Goal: Find specific page/section: Find specific page/section

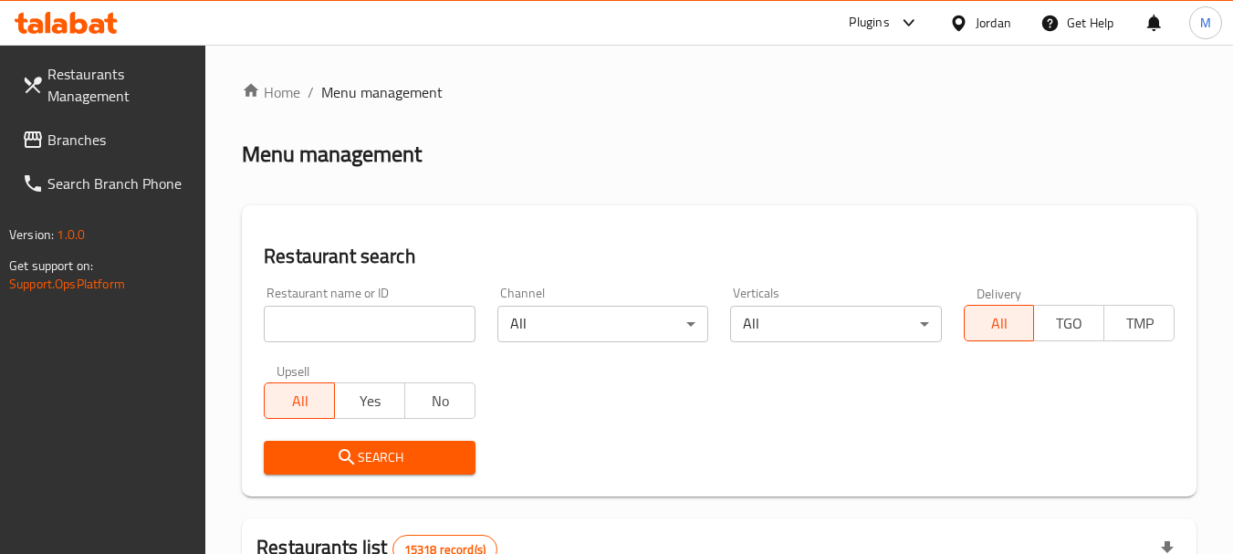
click at [955, 34] on div "Jordan" at bounding box center [980, 23] width 91 height 44
click at [974, 22] on div at bounding box center [962, 23] width 26 height 20
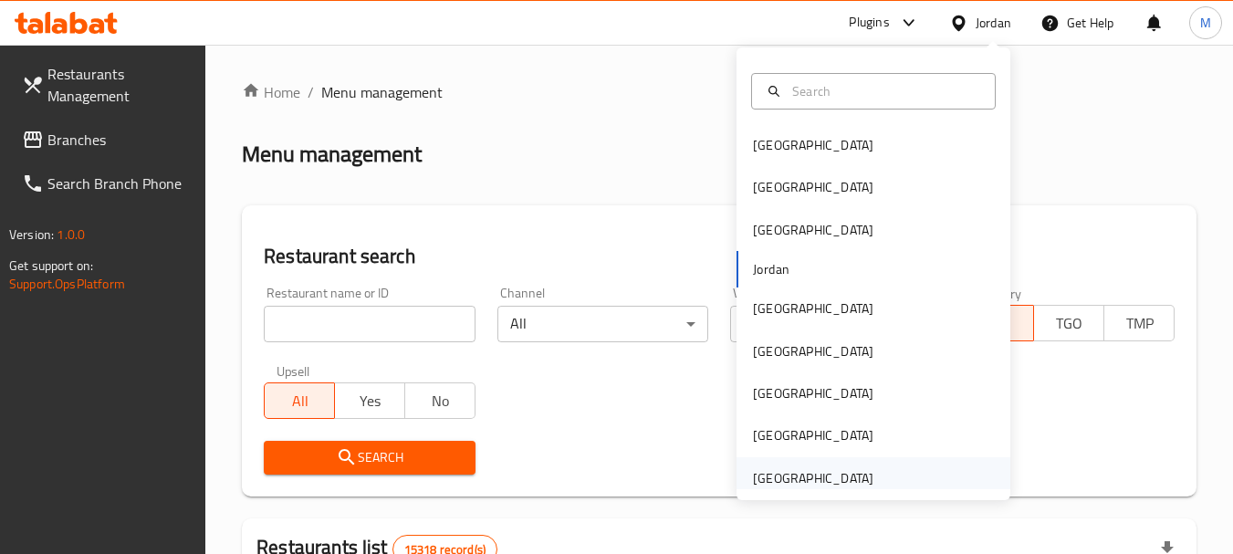
click at [851, 481] on div "[GEOGRAPHIC_DATA]" at bounding box center [813, 478] width 121 height 20
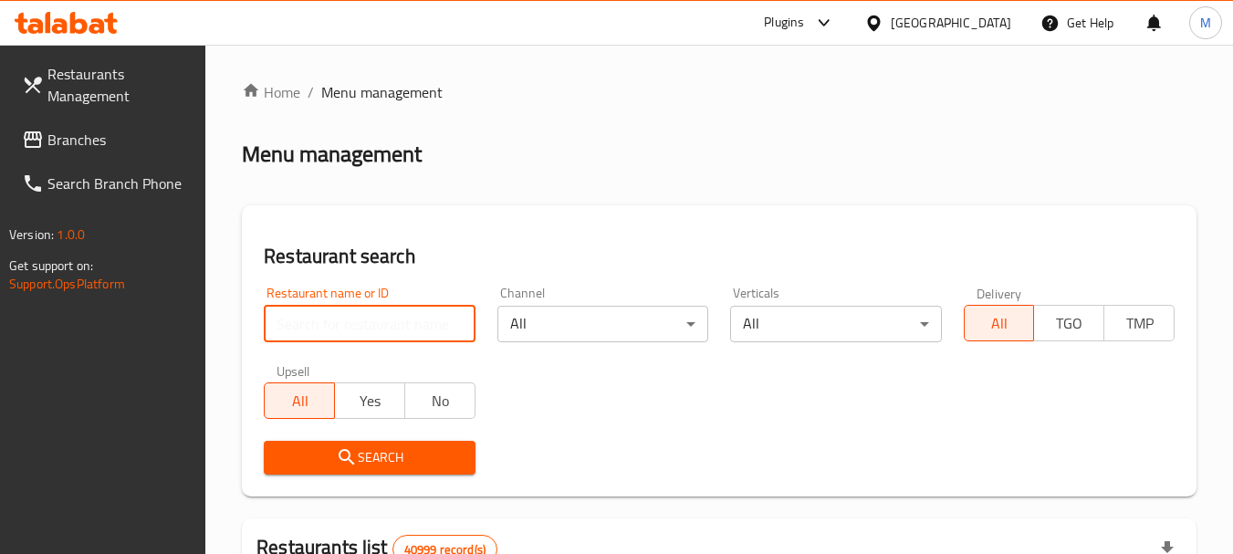
drag, startPoint x: 384, startPoint y: 346, endPoint x: 330, endPoint y: 330, distance: 57.2
click at [330, 330] on input "search" at bounding box center [369, 324] width 211 height 37
paste input "ZARFI"
type input "ZARFI"
click at [367, 456] on span "Search" at bounding box center [369, 457] width 182 height 23
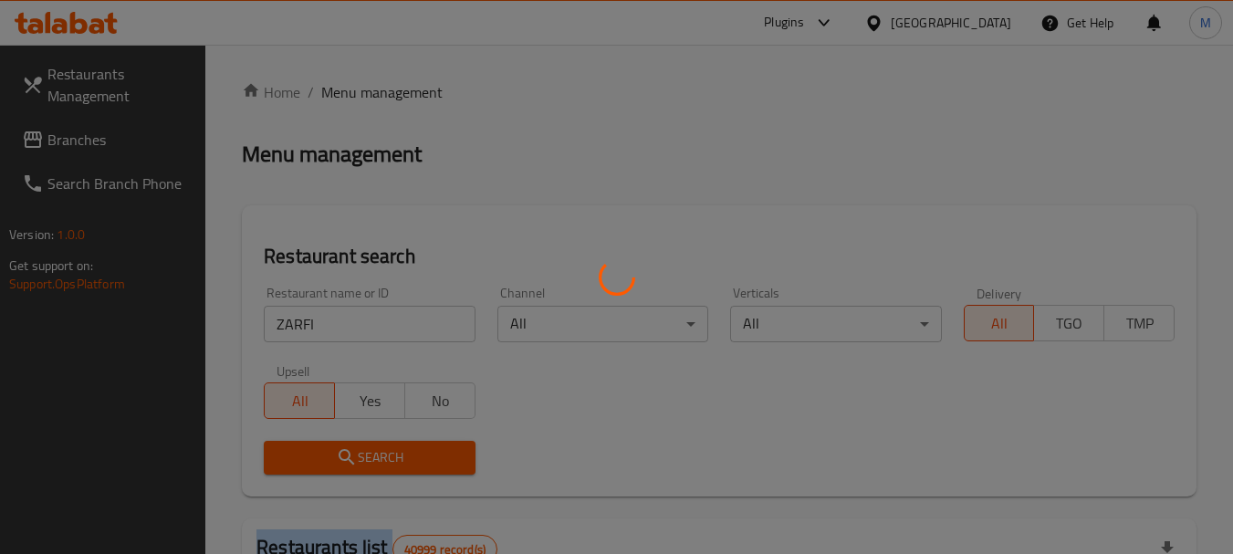
click at [367, 456] on div at bounding box center [616, 277] width 1233 height 554
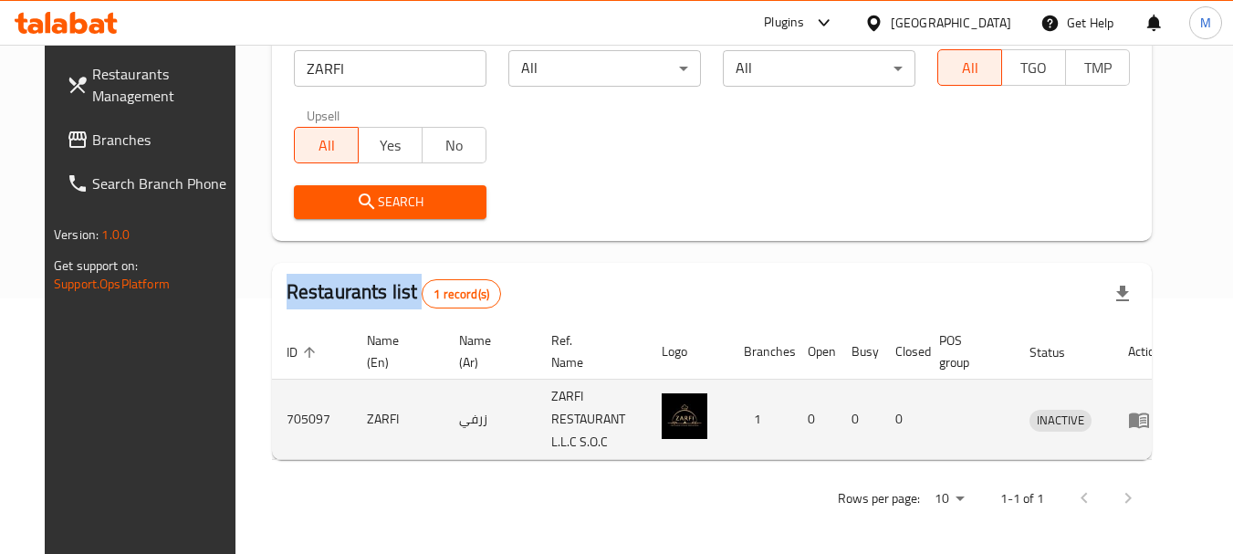
scroll to position [260, 0]
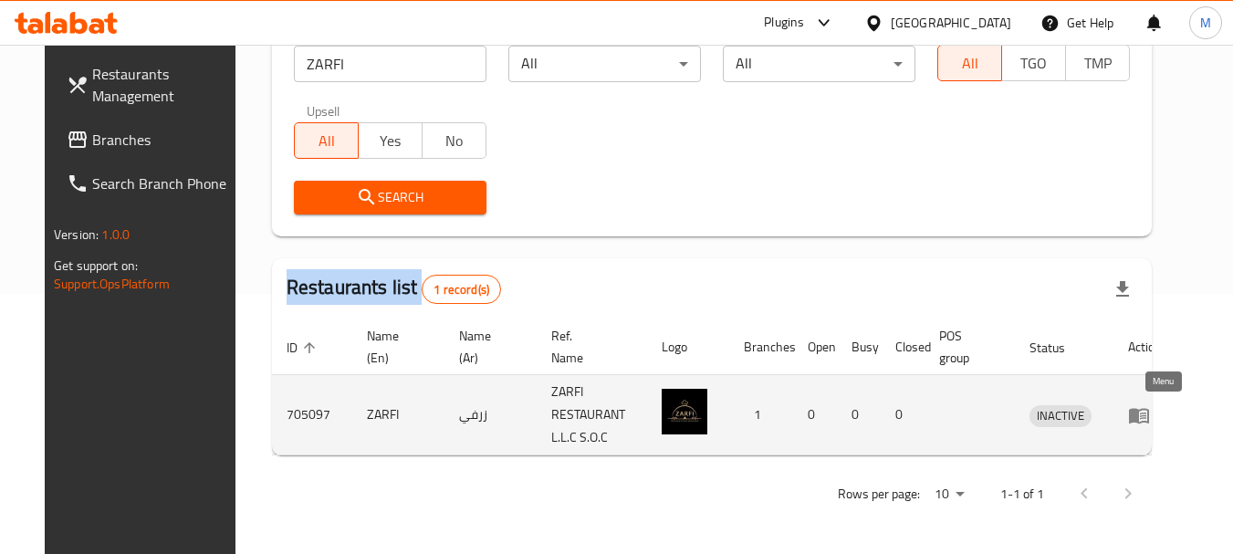
click at [1149, 421] on icon "enhanced table" at bounding box center [1139, 416] width 20 height 16
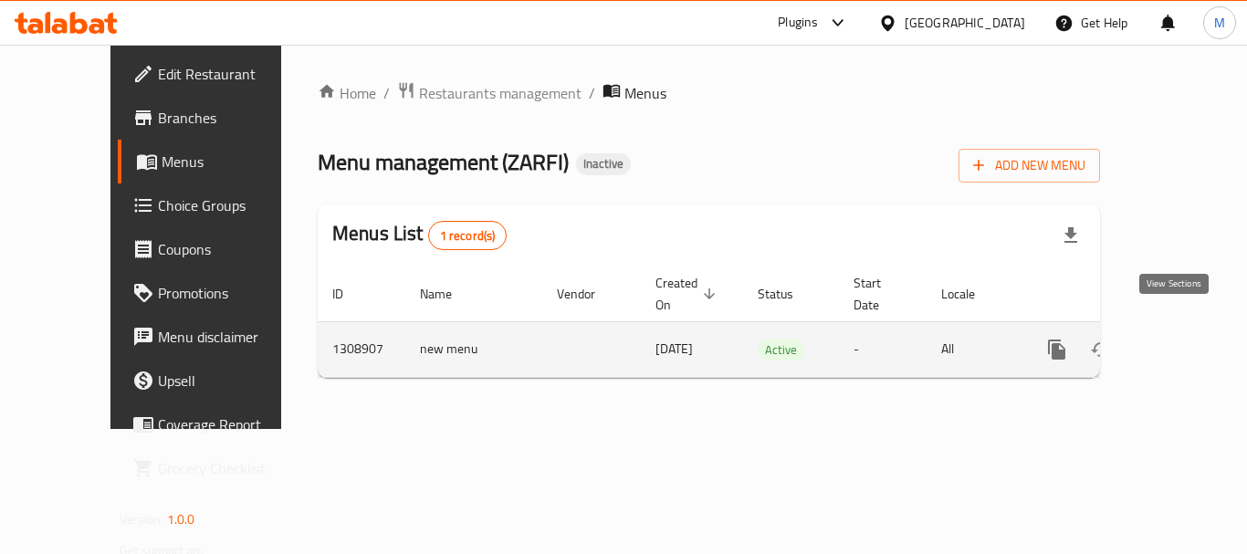
click at [1179, 339] on icon "enhanced table" at bounding box center [1189, 350] width 22 height 22
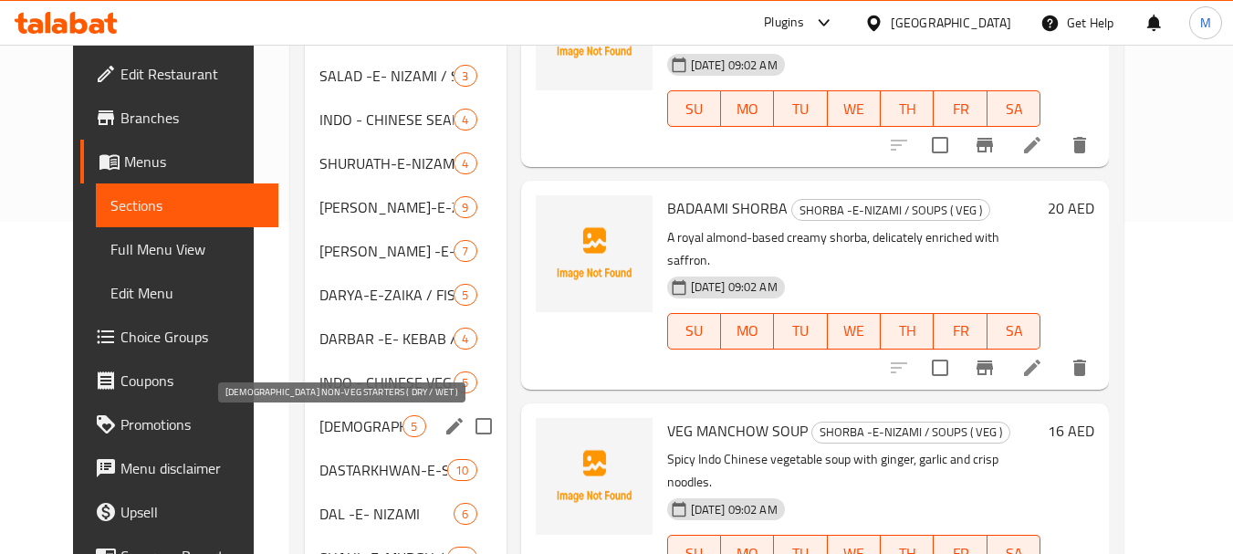
scroll to position [365, 0]
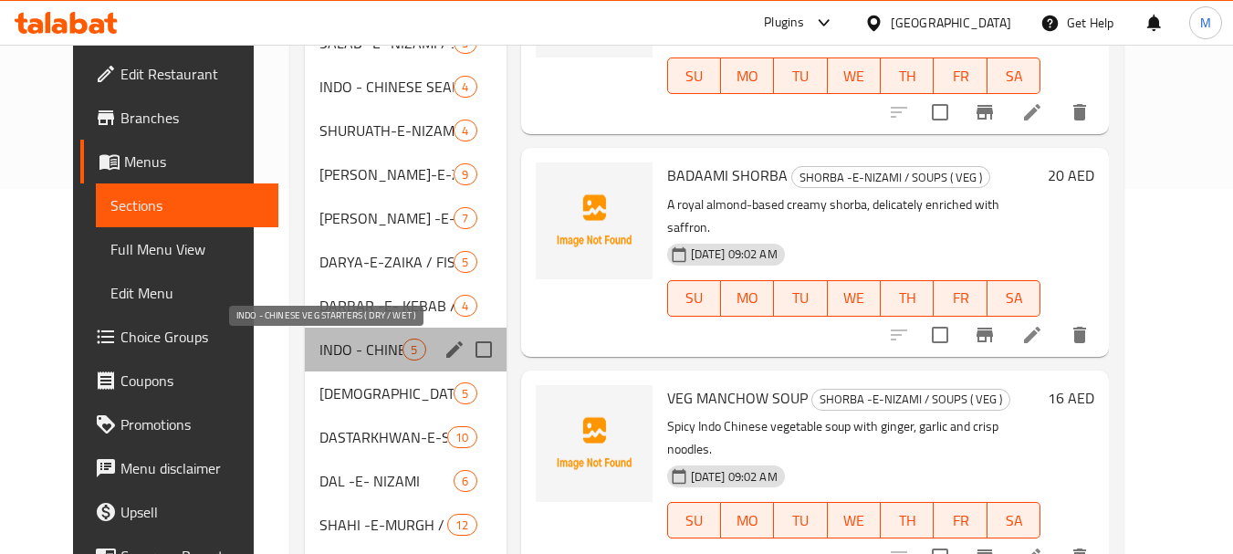
click at [362, 347] on span "INDO - CHINESE VEG STARTERS ( DRY / WET )" at bounding box center [361, 350] width 83 height 22
click at [362, 388] on span "[DEMOGRAPHIC_DATA] NON-VEG STARTERS ( DRY / WET )" at bounding box center [387, 394] width 134 height 22
click at [359, 451] on div "DASTARKHWAN-E-SABZI / VEG MAIN COURSE 10" at bounding box center [405, 437] width 201 height 44
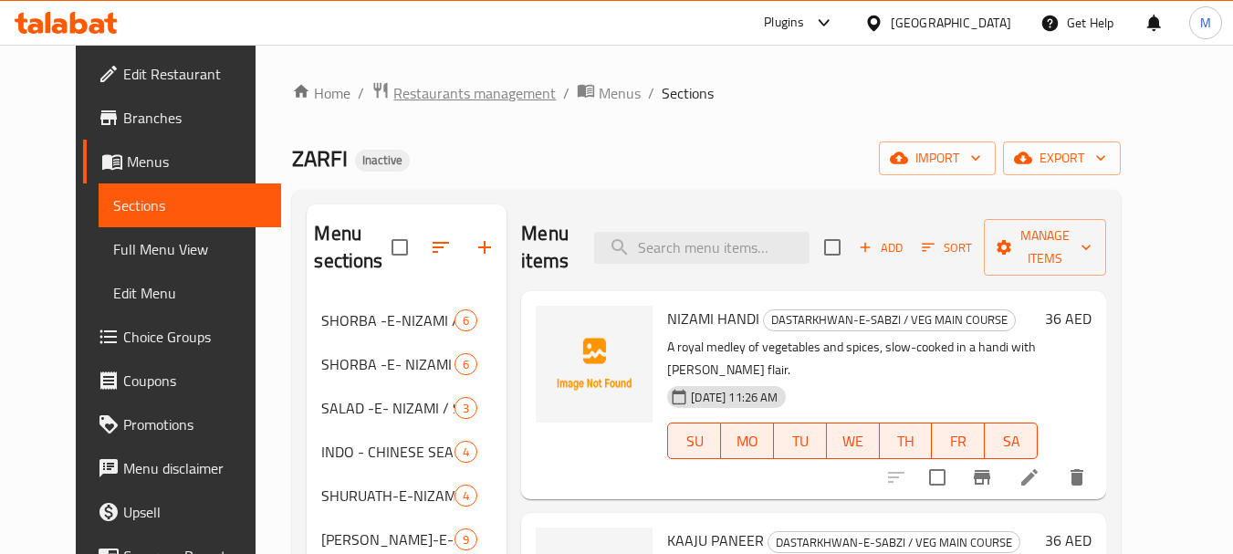
click at [453, 91] on span "Restaurants management" at bounding box center [474, 93] width 162 height 22
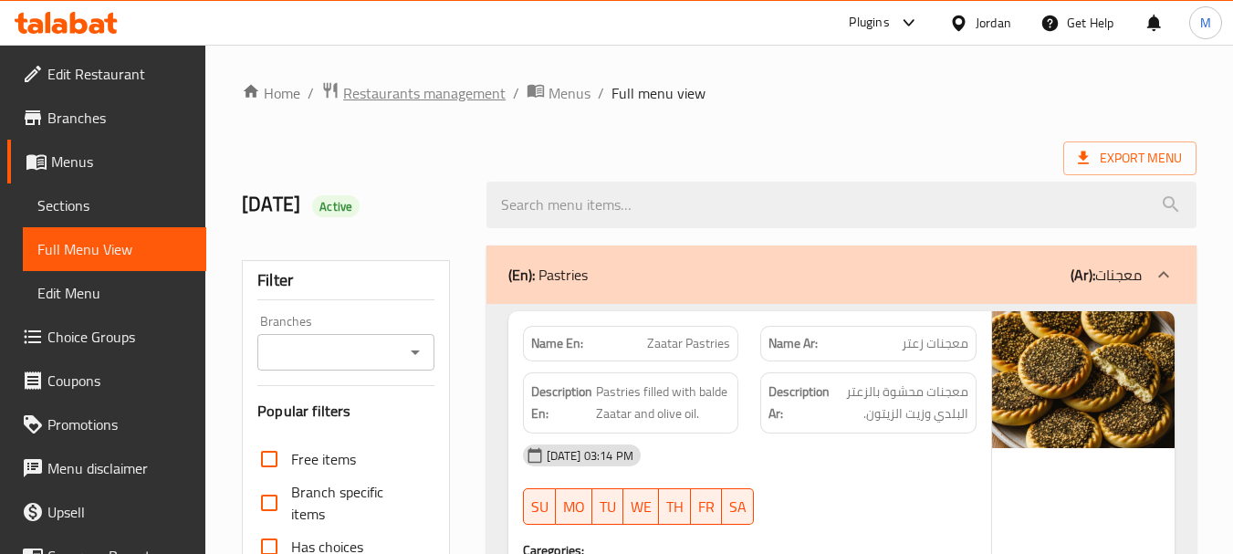
click at [436, 89] on span "Restaurants management" at bounding box center [424, 93] width 162 height 22
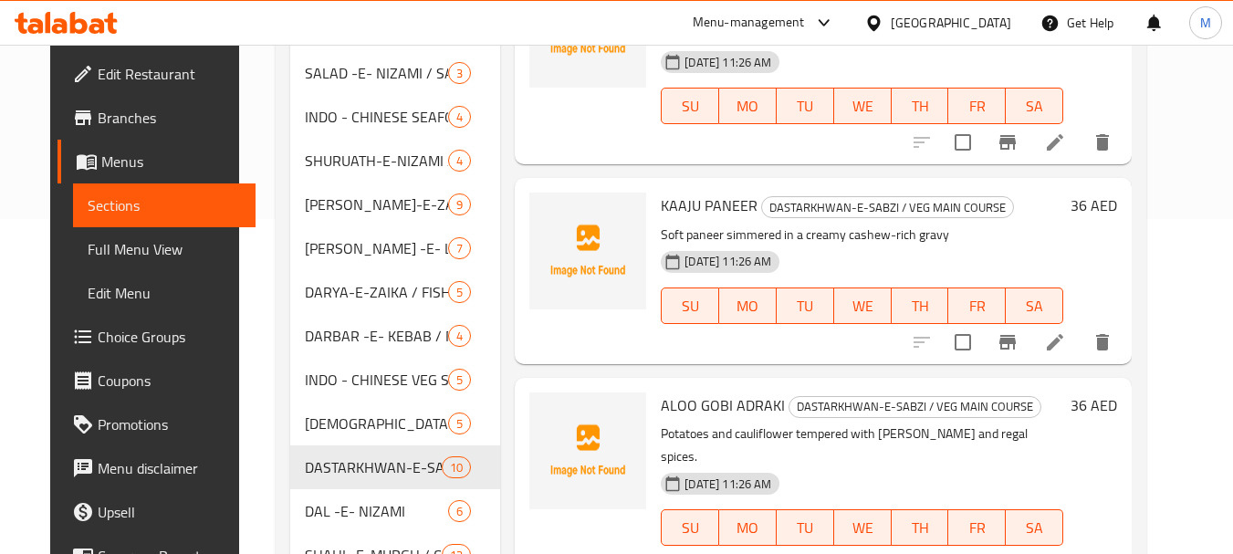
scroll to position [504, 0]
